Goal: Check status: Check status

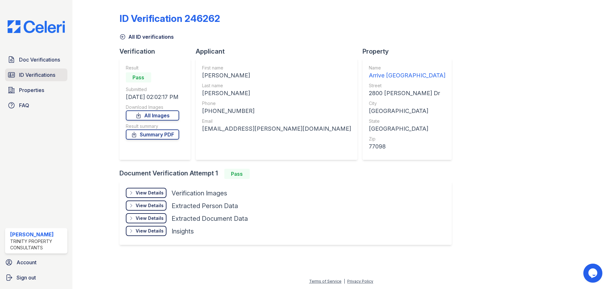
click at [29, 77] on span "ID Verifications" at bounding box center [37, 75] width 36 height 8
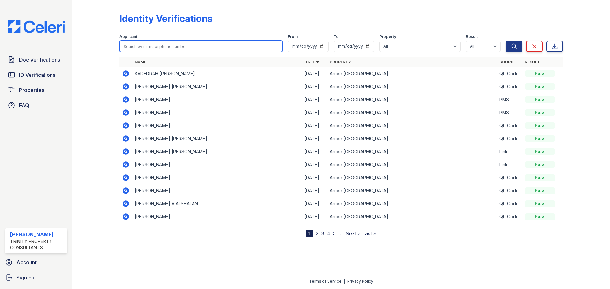
click at [204, 45] on input "search" at bounding box center [200, 46] width 163 height 11
type input "hu"
click at [505, 41] on button "Search" at bounding box center [513, 46] width 17 height 11
click at [144, 48] on input "hu" at bounding box center [200, 46] width 163 height 11
type input "he"
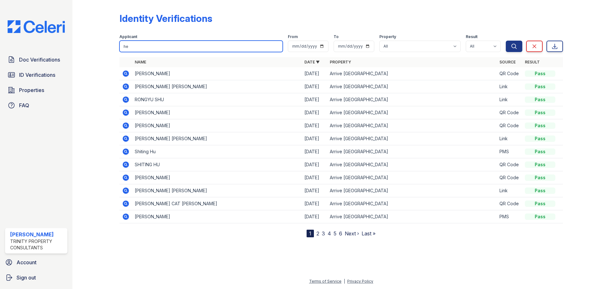
click at [505, 41] on button "Search" at bounding box center [513, 46] width 17 height 11
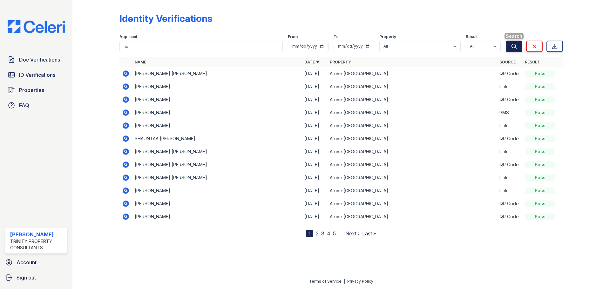
click at [511, 45] on icon "submit" at bounding box center [514, 46] width 6 height 6
click at [36, 77] on span "ID Verifications" at bounding box center [37, 75] width 36 height 8
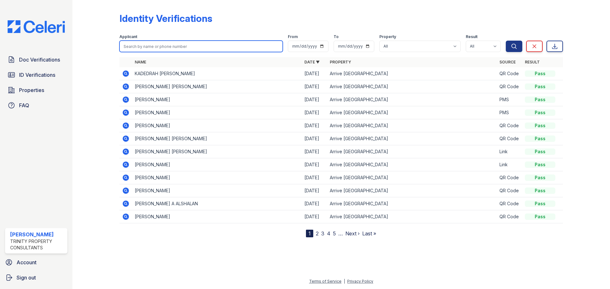
click at [148, 45] on input "search" at bounding box center [200, 46] width 163 height 11
type input "he"
click at [505, 41] on button "Search" at bounding box center [513, 46] width 17 height 11
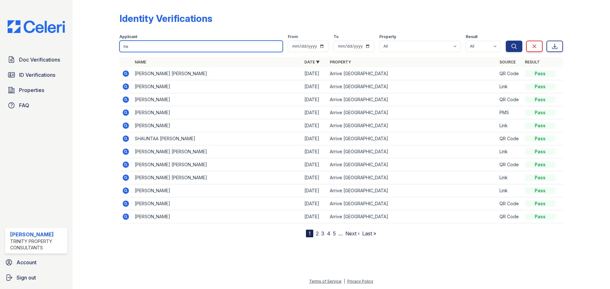
click at [277, 48] on input "he" at bounding box center [200, 46] width 163 height 11
type input "h"
type input "ruozhan"
click at [505, 41] on button "Search" at bounding box center [513, 46] width 17 height 11
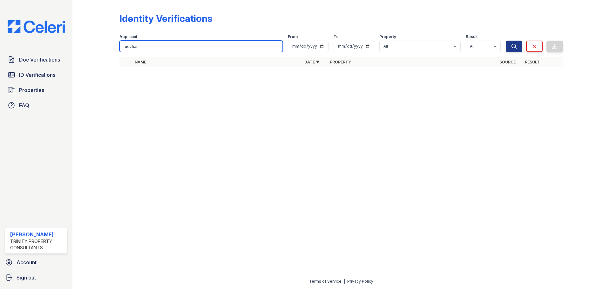
click at [276, 45] on input "ruozhan" at bounding box center [200, 46] width 163 height 11
paste input "Ruozhen"
type input "Ruozhen"
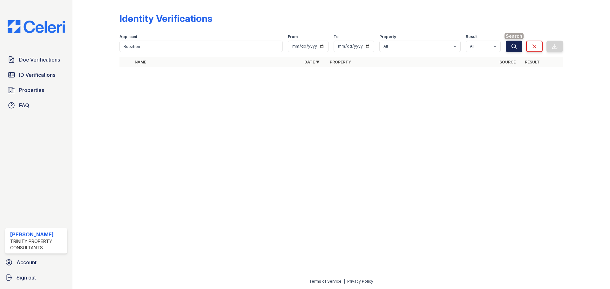
click at [510, 47] on button "Search" at bounding box center [513, 46] width 17 height 11
click at [124, 74] on icon at bounding box center [126, 73] width 6 height 6
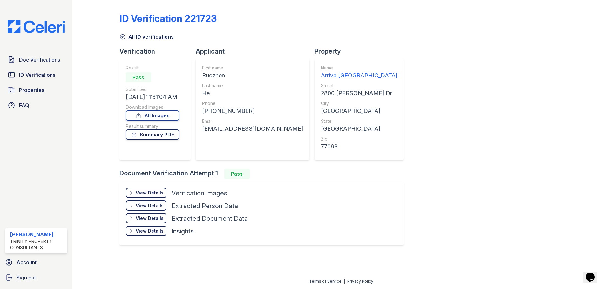
click at [152, 135] on link "Summary PDF" at bounding box center [152, 135] width 53 height 10
